Goal: Find specific page/section: Find specific page/section

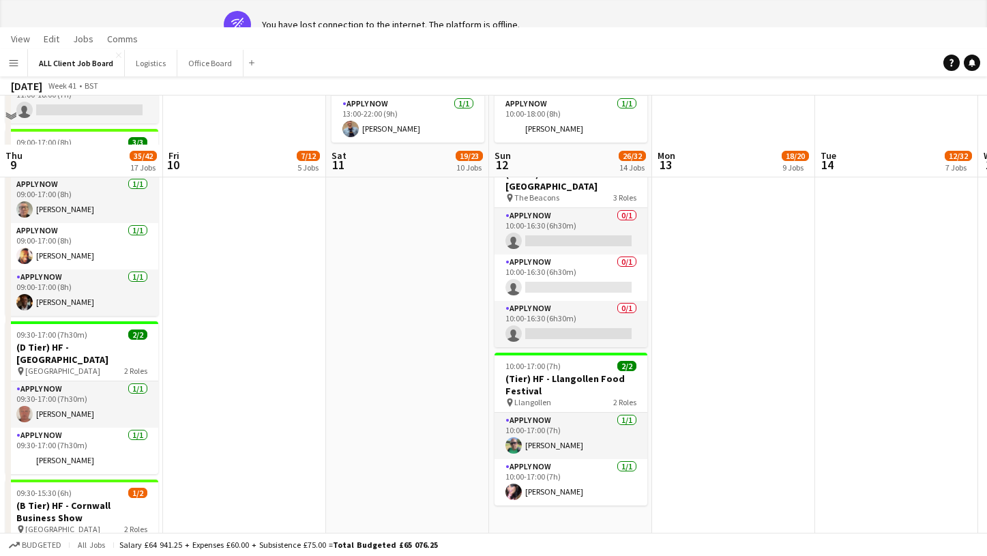
scroll to position [0, 513]
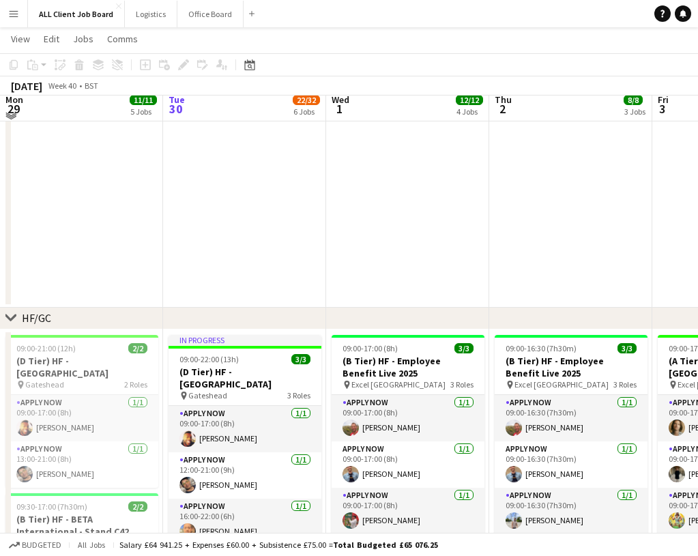
scroll to position [251, 0]
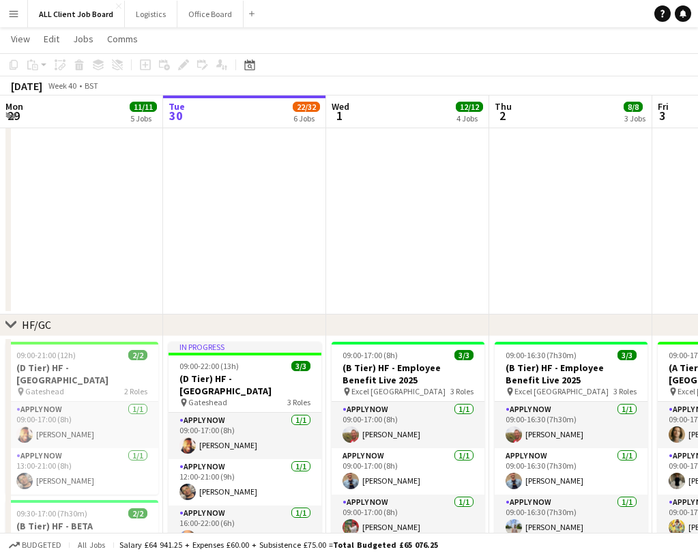
click at [361, 152] on app-date-cell at bounding box center [407, 108] width 163 height 413
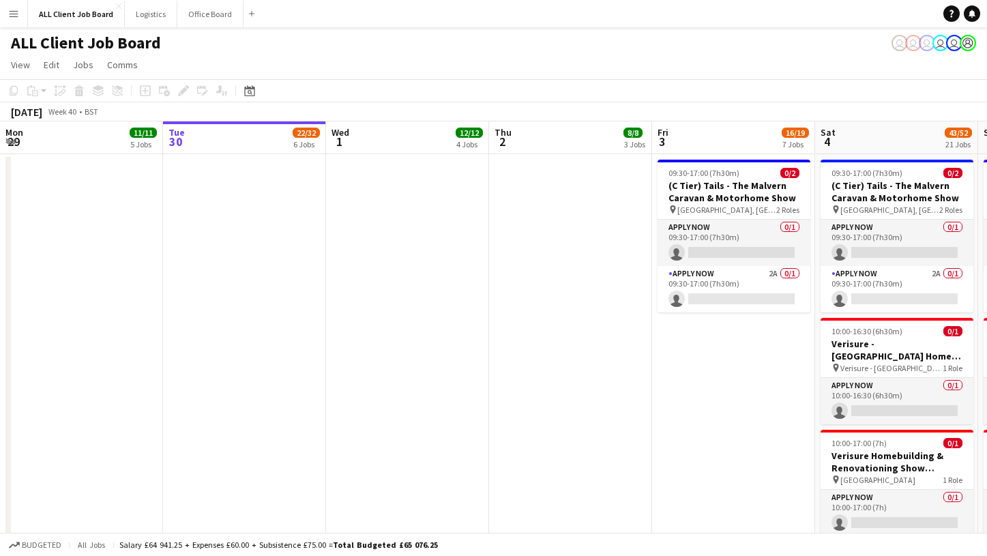
scroll to position [0, 326]
